Goal: Task Accomplishment & Management: Manage account settings

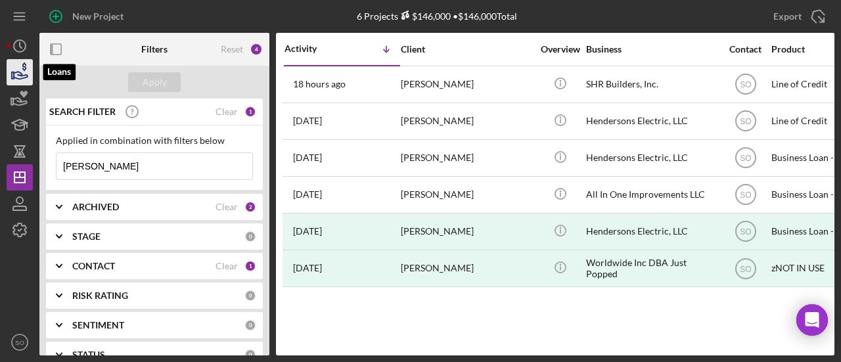
click at [25, 69] on icon "button" at bounding box center [24, 66] width 4 height 9
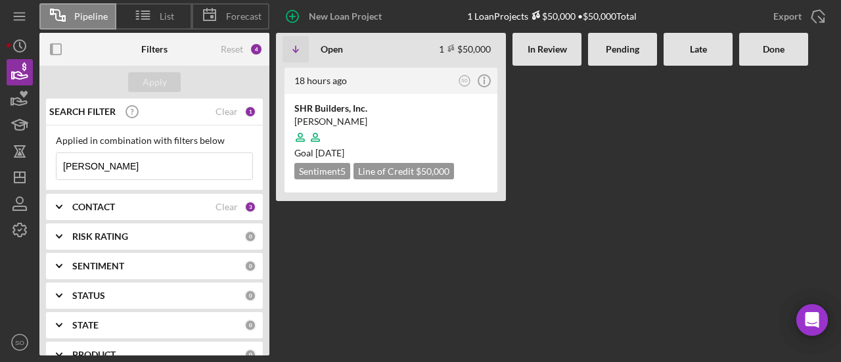
click at [148, 174] on input "[PERSON_NAME]" at bounding box center [154, 166] width 196 height 26
click at [148, 174] on input "henderso" at bounding box center [154, 166] width 196 height 26
type input "h"
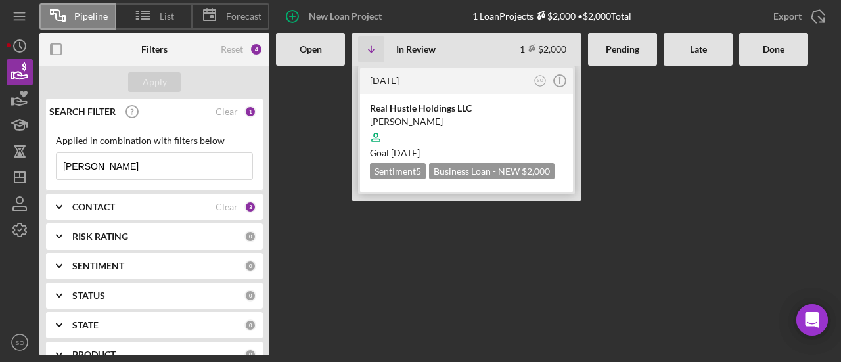
type input "[PERSON_NAME]"
click at [501, 125] on div at bounding box center [466, 137] width 193 height 25
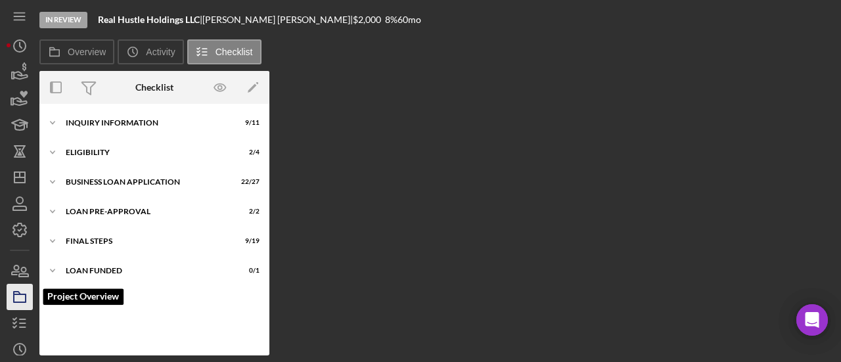
click at [18, 295] on icon "button" at bounding box center [19, 297] width 33 height 33
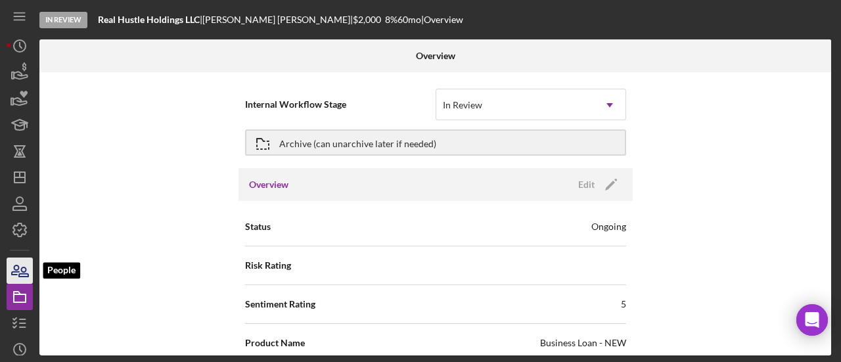
click at [20, 263] on icon "button" at bounding box center [19, 270] width 33 height 33
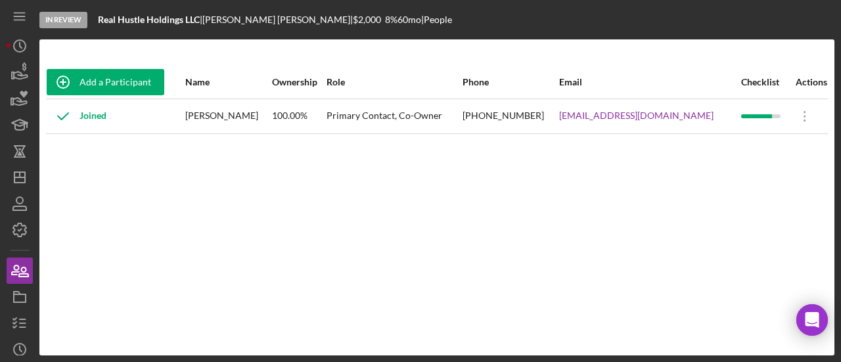
click at [723, 160] on div "Add a Participant Name Ownership Role Phone Email Checklist Actions Joined [PER…" at bounding box center [436, 197] width 795 height 263
